Goal: Navigation & Orientation: Find specific page/section

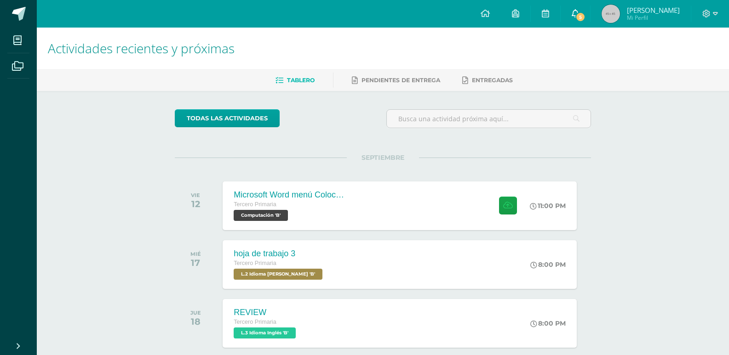
click at [576, 13] on icon at bounding box center [574, 13] width 7 height 8
click at [483, 14] on icon at bounding box center [484, 13] width 9 height 8
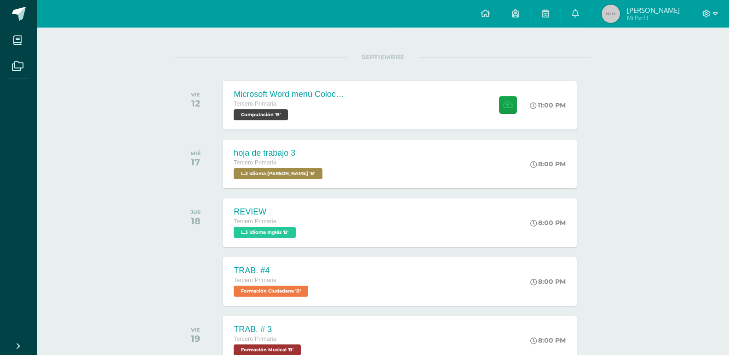
scroll to position [92, 0]
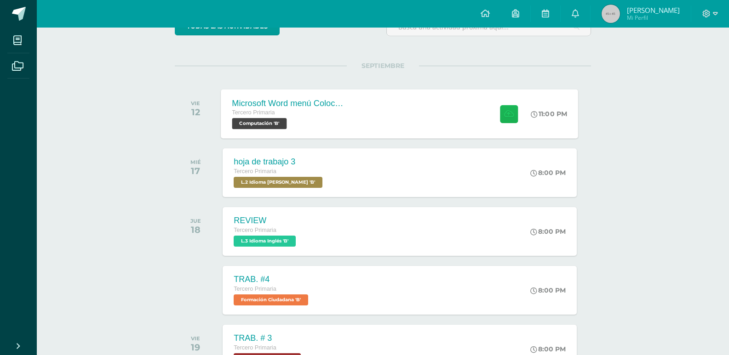
click at [508, 113] on icon at bounding box center [509, 114] width 10 height 8
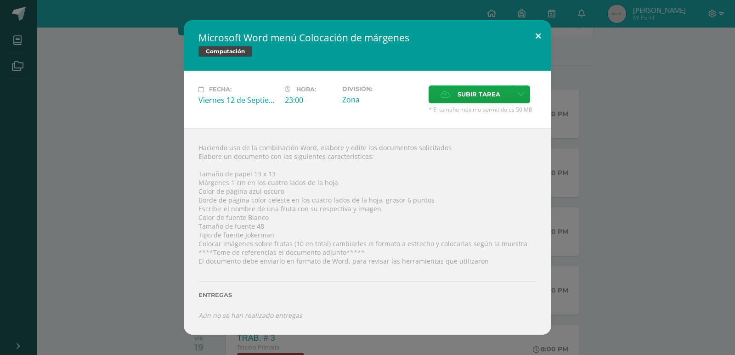
click at [540, 34] on button at bounding box center [538, 35] width 26 height 31
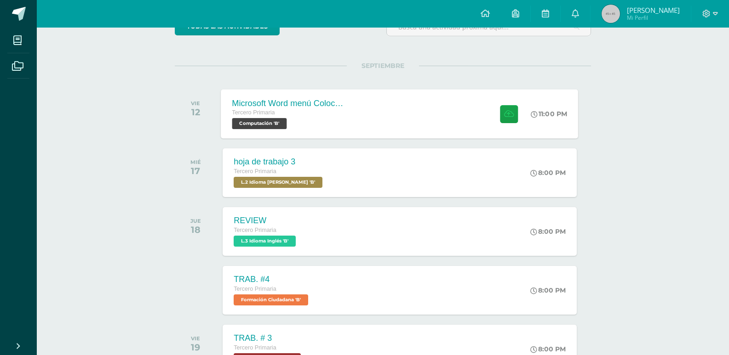
click at [256, 122] on span "Computación 'B'" at bounding box center [259, 123] width 55 height 11
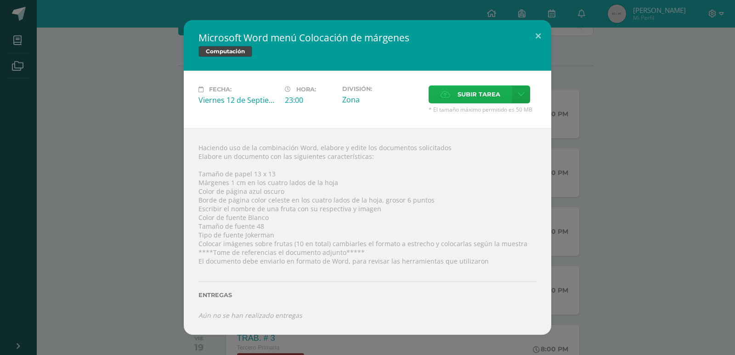
click at [449, 99] on label "Subir tarea" at bounding box center [471, 95] width 84 height 18
click at [0, 0] on input "Subir tarea" at bounding box center [0, 0] width 0 height 0
click at [539, 36] on button at bounding box center [538, 35] width 26 height 31
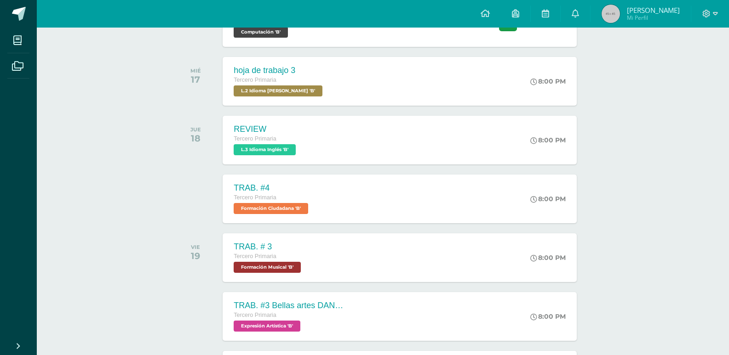
scroll to position [187, 0]
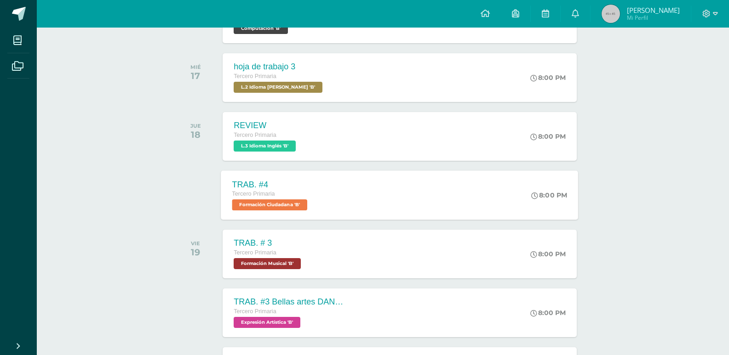
click at [406, 192] on div "TRAB. #4 Tercero Primaria Formación Ciudadana 'B' 8:00 PM TRAB. #4 Formación Ci…" at bounding box center [399, 195] width 357 height 49
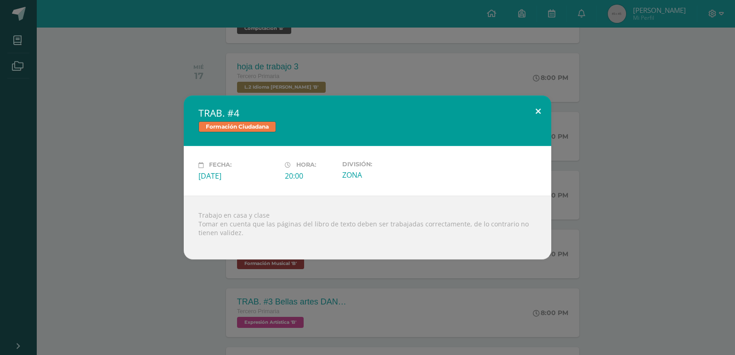
click at [538, 113] on button at bounding box center [538, 111] width 26 height 31
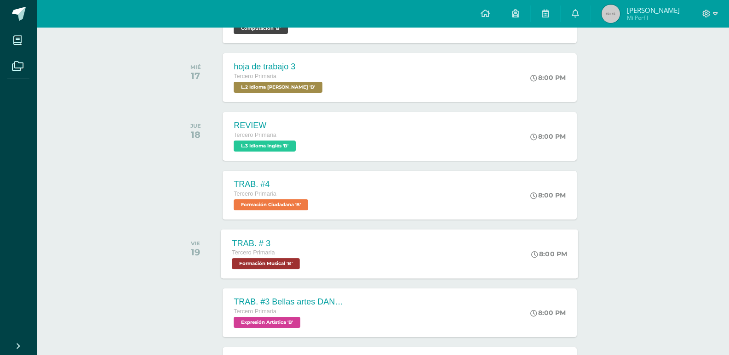
click at [347, 264] on div "TRAB. # 3 Tercero Primaria Formación Musical 'B' 8:00 PM TRAB. # 3 Formación Mu…" at bounding box center [399, 253] width 357 height 49
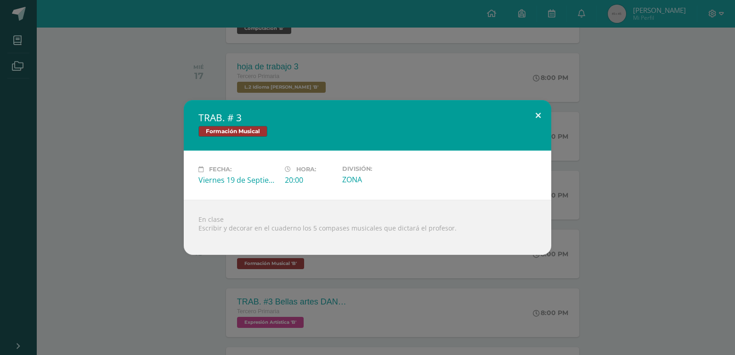
click at [538, 118] on button at bounding box center [538, 115] width 26 height 31
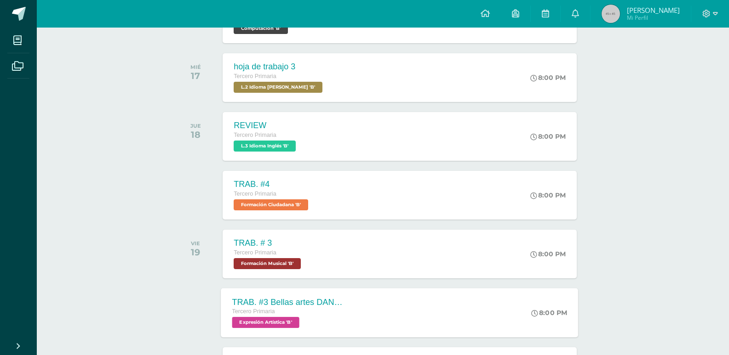
click at [370, 303] on div "TRAB. #3 Bellas artes DANZA Tercero Primaria Expresión Artística 'B' 8:00 PM TR…" at bounding box center [399, 312] width 357 height 49
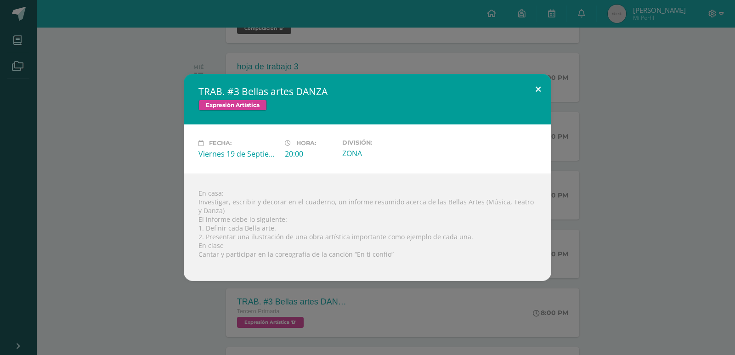
click at [540, 89] on button at bounding box center [538, 89] width 26 height 31
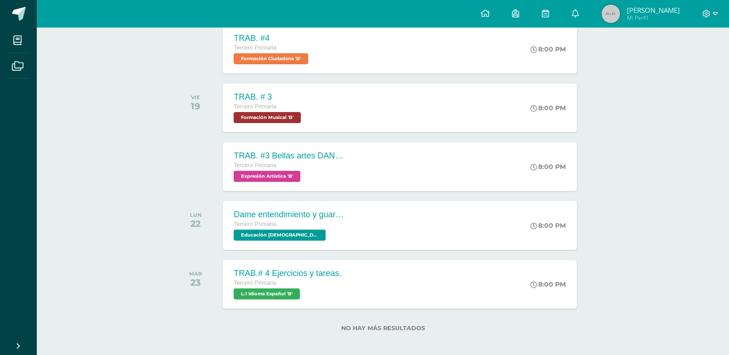
scroll to position [339, 0]
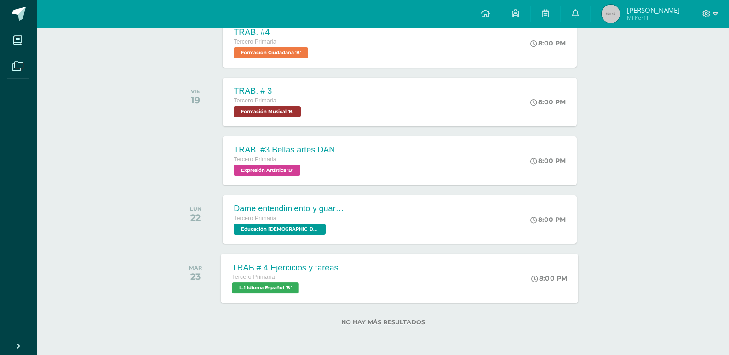
click at [448, 267] on div "TRAB.# 4 Ejercicios y tareas. Tercero Primaria L.1 Idioma Español 'B' 8:00 PM T…" at bounding box center [399, 278] width 357 height 49
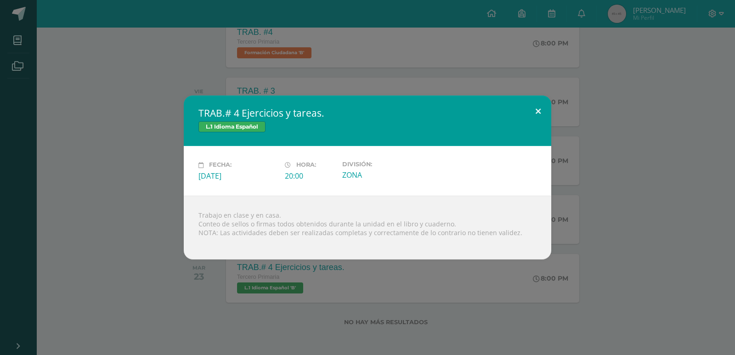
click at [537, 115] on button at bounding box center [538, 111] width 26 height 31
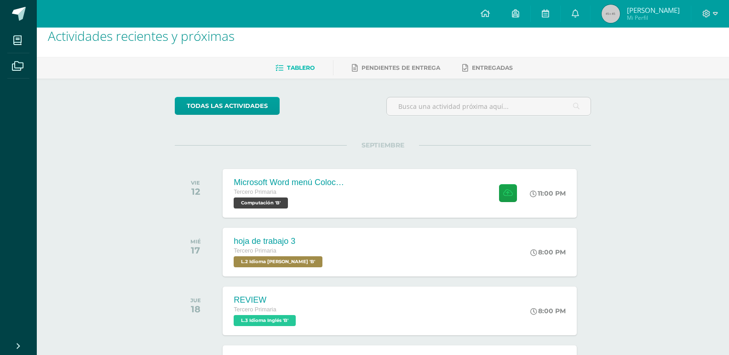
scroll to position [0, 0]
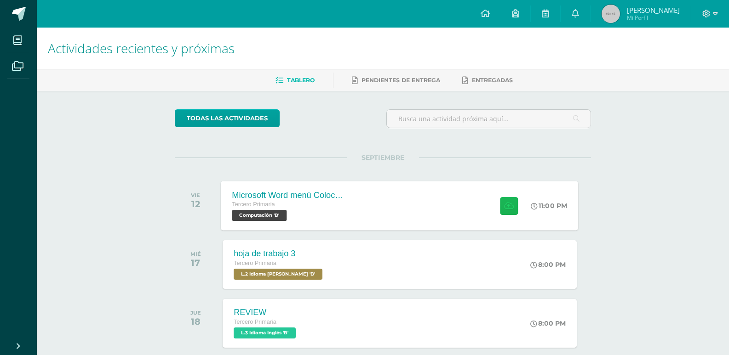
click at [508, 209] on icon at bounding box center [509, 206] width 10 height 8
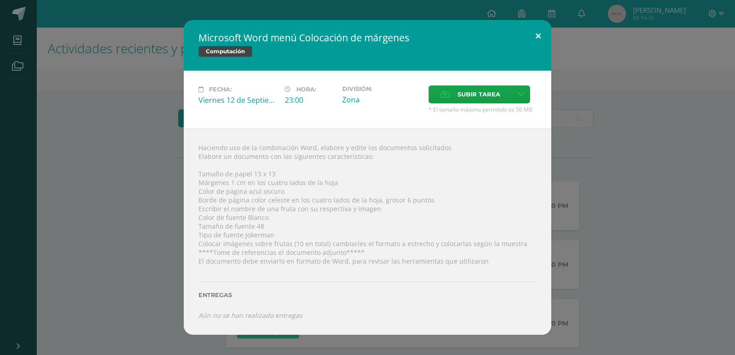
click at [537, 35] on button at bounding box center [538, 35] width 26 height 31
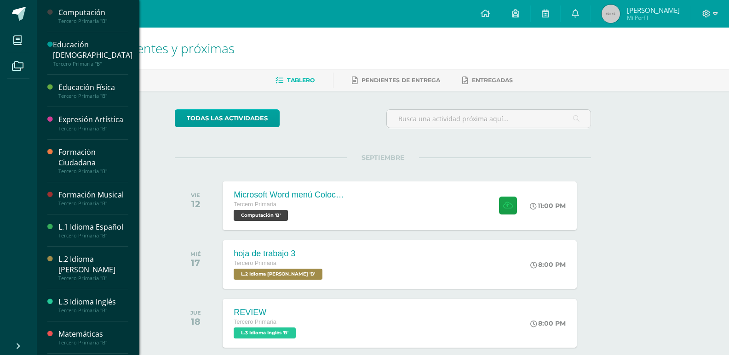
click at [91, 16] on div "Computación" at bounding box center [93, 12] width 70 height 11
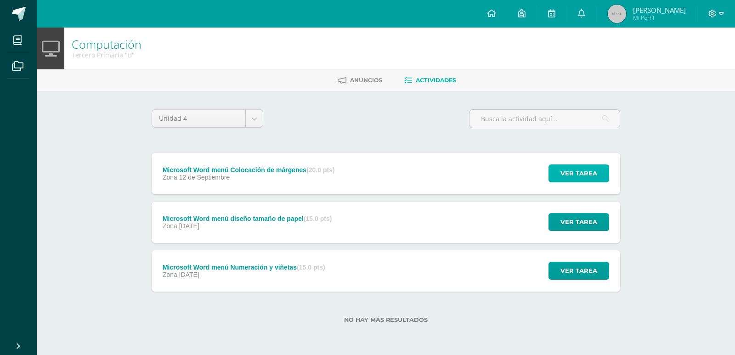
click at [575, 173] on span "Ver tarea" at bounding box center [579, 173] width 37 height 17
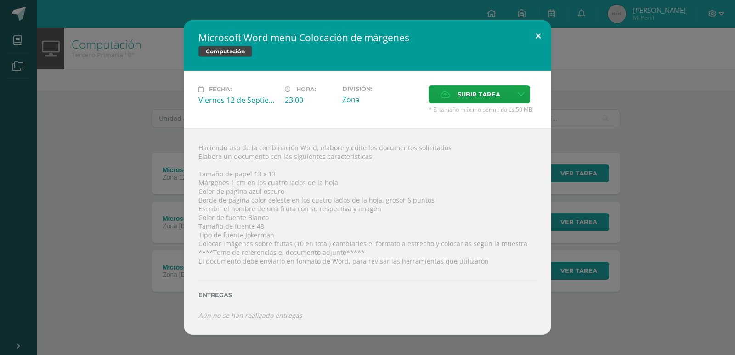
click at [539, 37] on button at bounding box center [538, 35] width 26 height 31
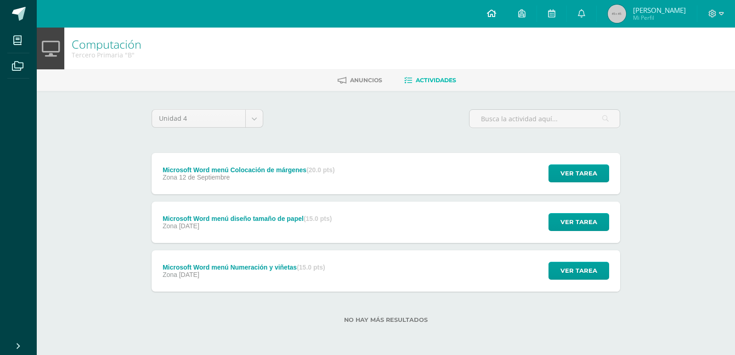
click at [489, 21] on link at bounding box center [491, 14] width 31 height 28
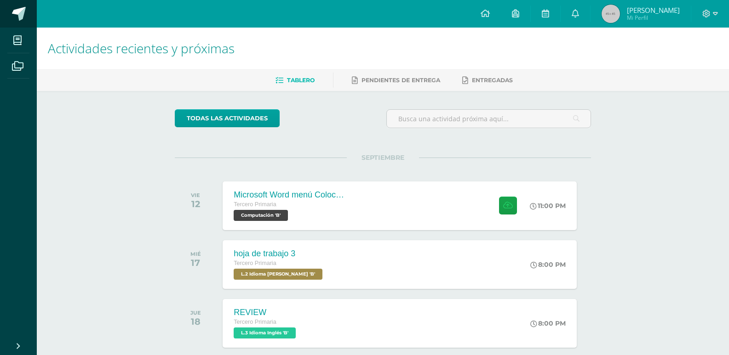
click at [22, 17] on span at bounding box center [19, 14] width 14 height 14
click at [21, 64] on icon at bounding box center [17, 66] width 11 height 9
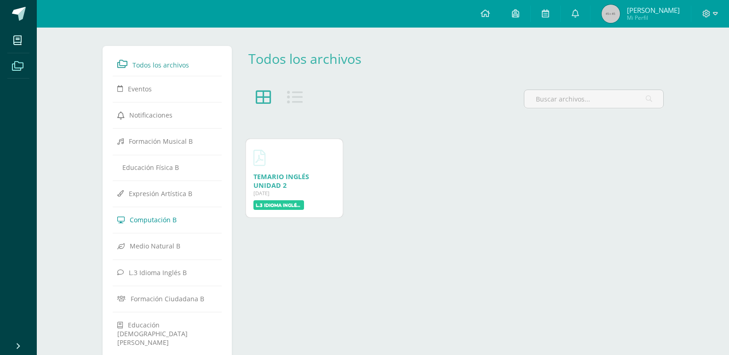
click at [179, 221] on link "Computación B" at bounding box center [167, 219] width 100 height 17
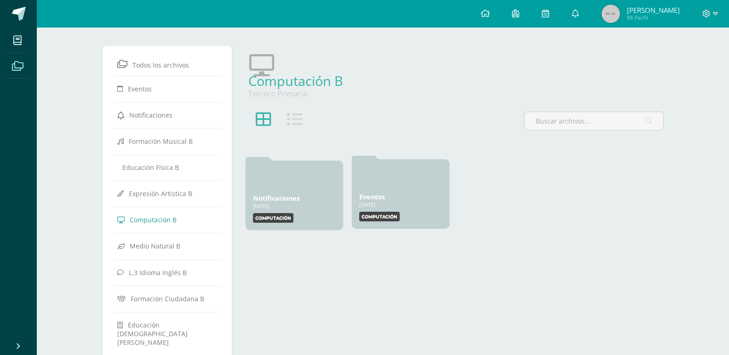
click at [371, 195] on link "Eventos" at bounding box center [372, 197] width 26 height 9
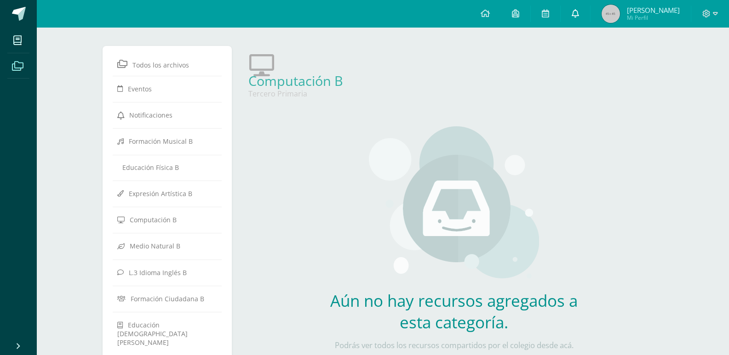
click at [576, 18] on span at bounding box center [574, 14] width 7 height 10
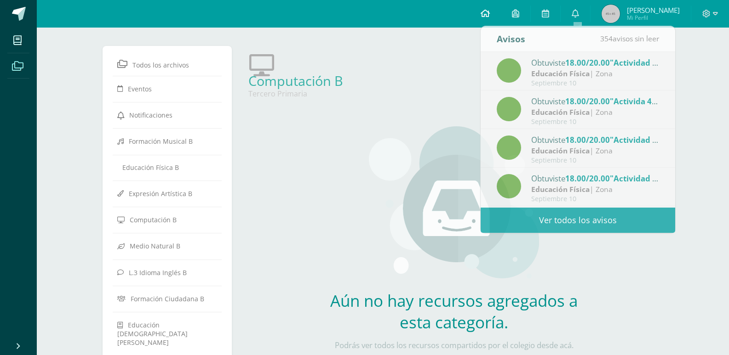
click at [489, 17] on icon at bounding box center [484, 13] width 9 height 8
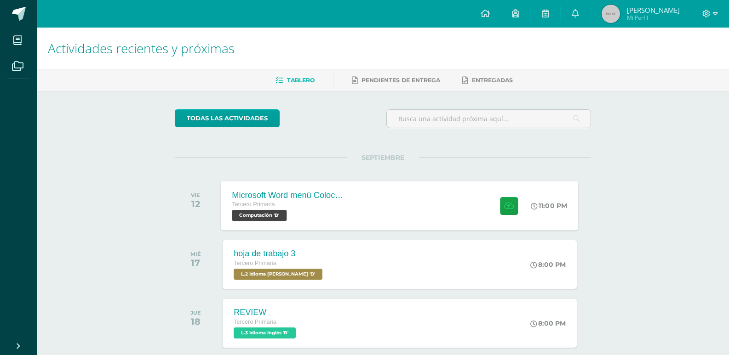
click at [394, 203] on div "Microsoft Word menú Colocación de márgenes Tercero Primaria Computación 'B' 11:…" at bounding box center [399, 205] width 357 height 49
